Goal: Task Accomplishment & Management: Manage account settings

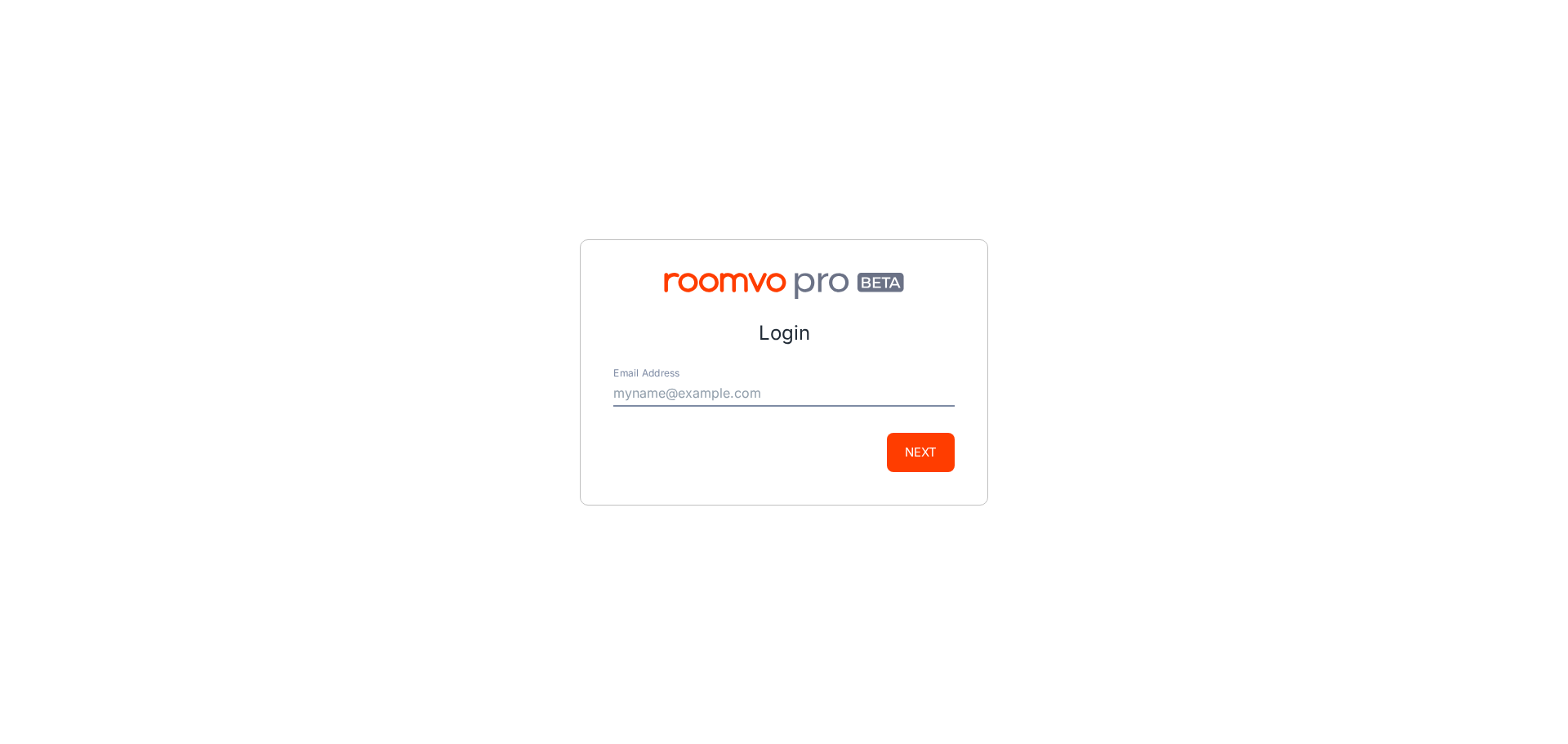
click at [744, 393] on input "Email Address" at bounding box center [784, 393] width 341 height 26
type input "[PERSON_NAME][EMAIL_ADDRESS][PERSON_NAME][DOMAIN_NAME]"
click at [921, 459] on button "Next" at bounding box center [920, 452] width 67 height 39
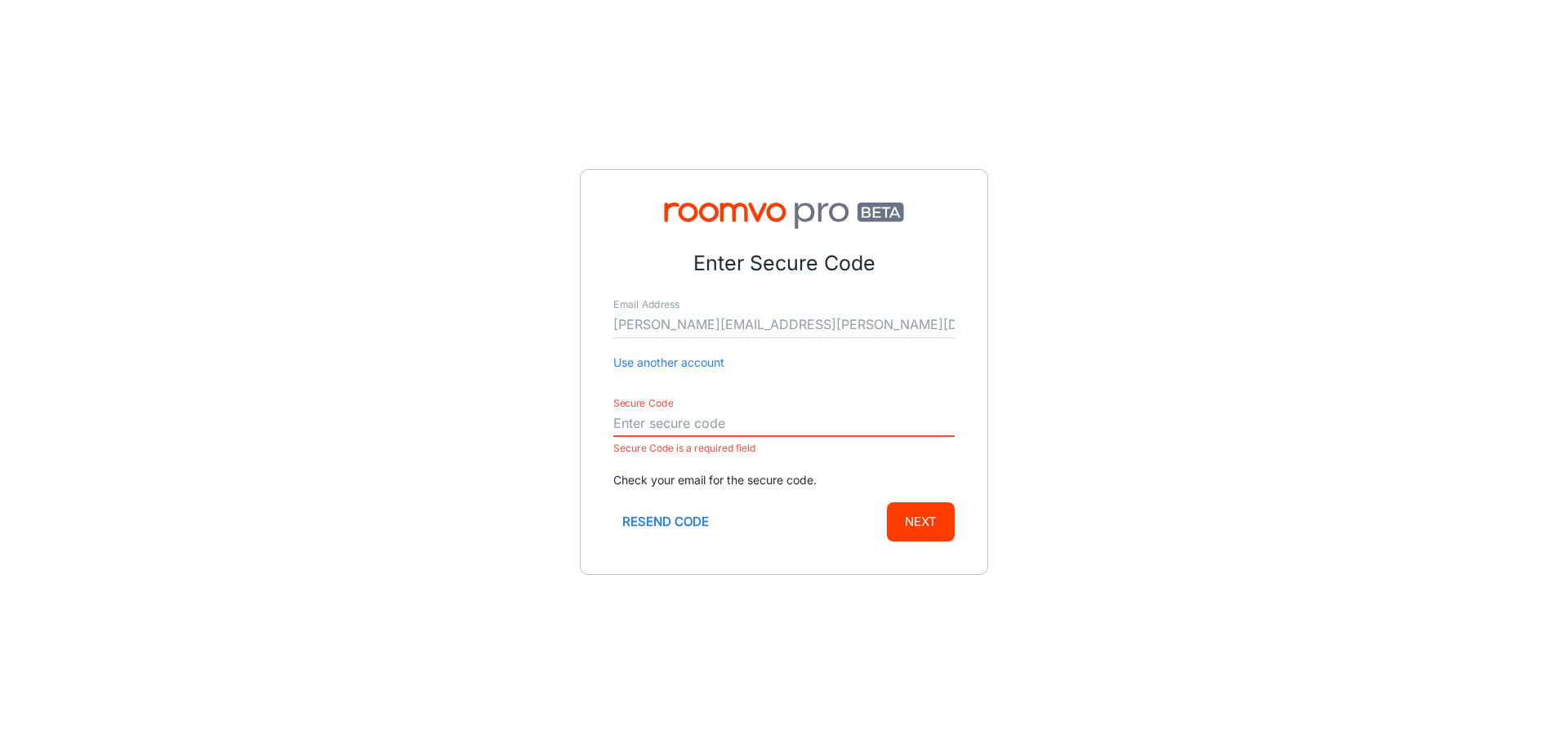
click at [699, 413] on input "Secure Code" at bounding box center [784, 423] width 341 height 26
paste input "100573"
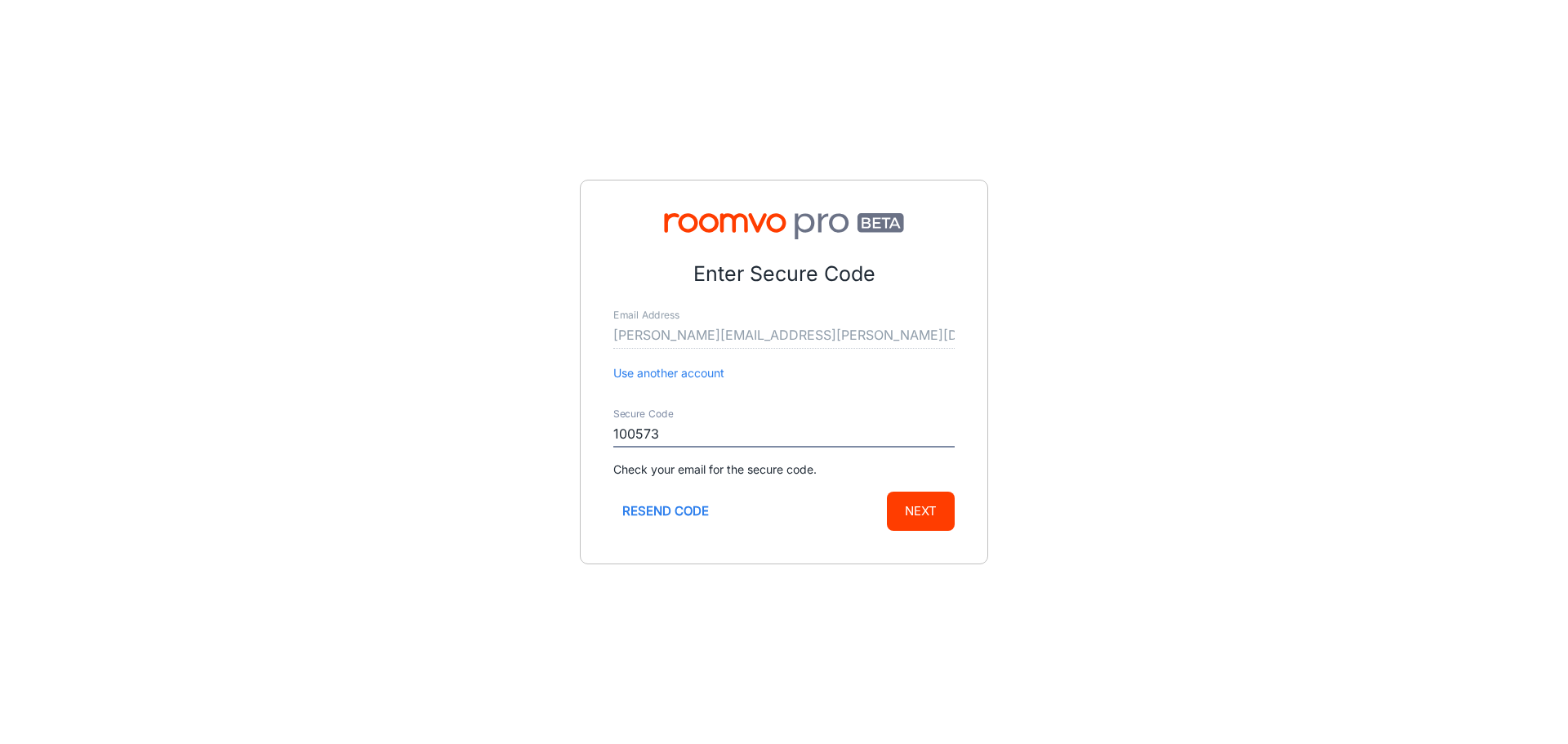
type input "100573"
click at [926, 516] on button "Next" at bounding box center [920, 511] width 67 height 39
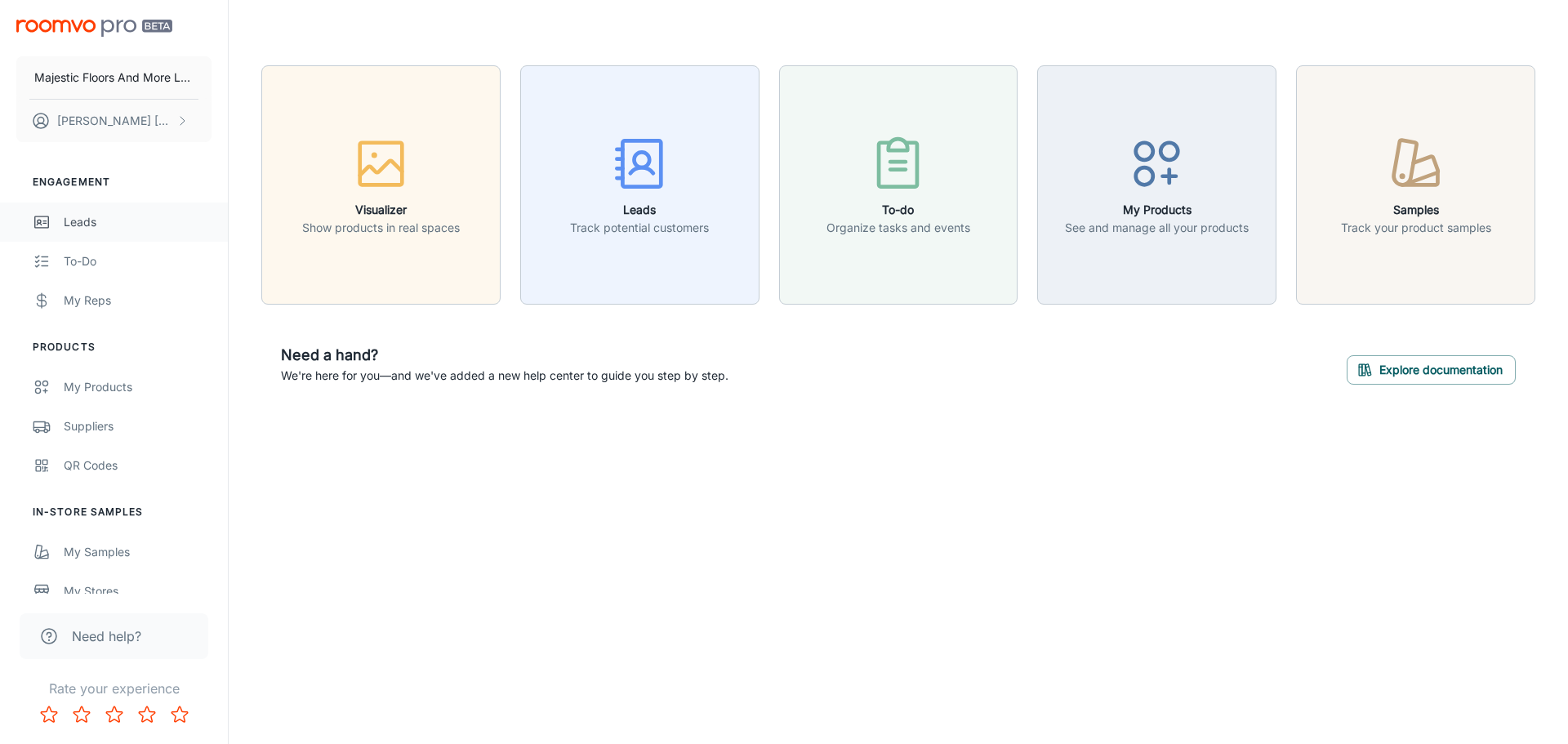
click at [93, 222] on div "Leads" at bounding box center [137, 222] width 148 height 18
